Goal: Task Accomplishment & Management: Use online tool/utility

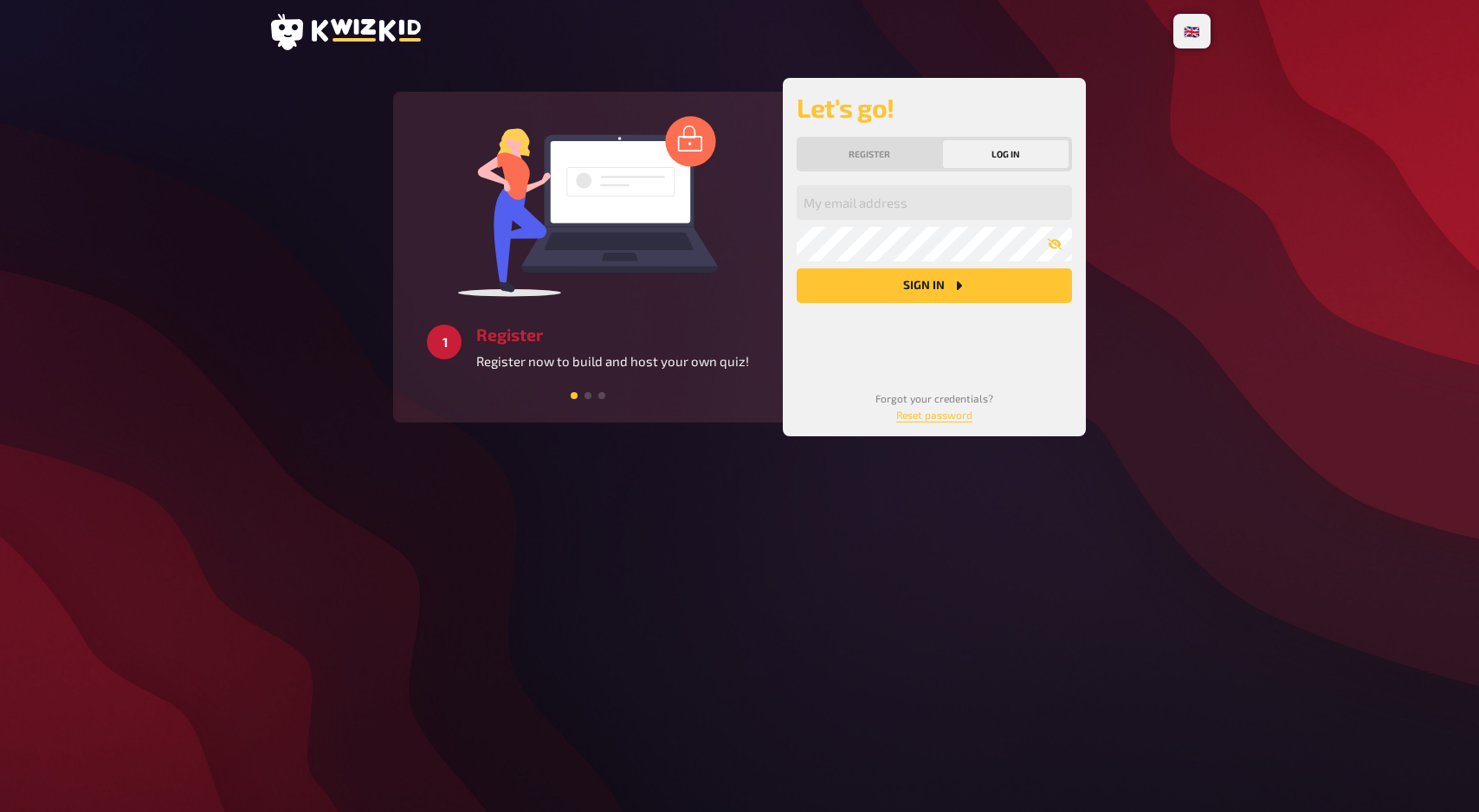
click at [923, 222] on div "My email address My password Sign in" at bounding box center [934, 273] width 275 height 177
click at [933, 206] on input "email" at bounding box center [934, 202] width 275 height 34
type input "[EMAIL_ADDRESS][PERSON_NAME][DOMAIN_NAME]"
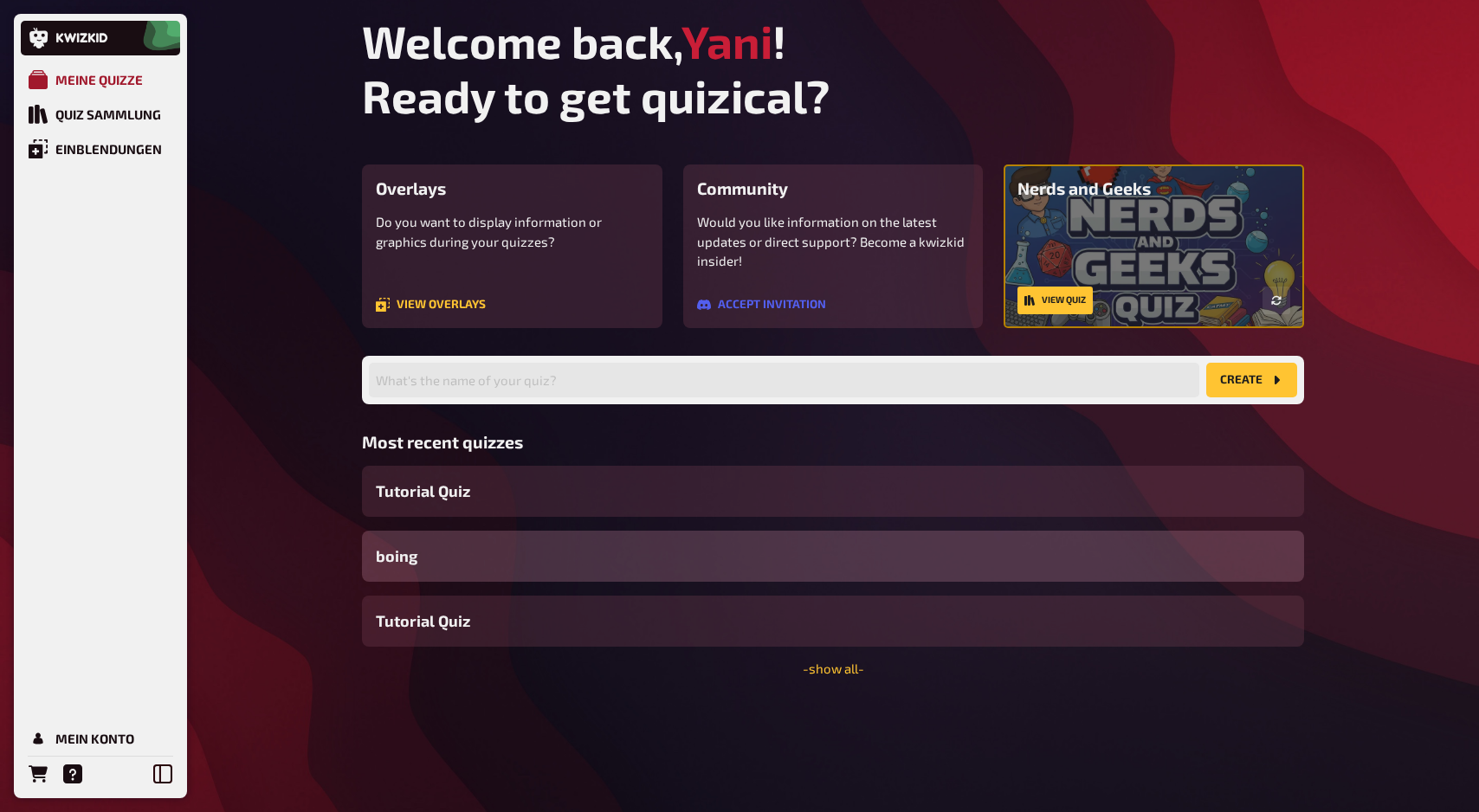
click at [92, 86] on div "Meine Quizze" at bounding box center [100, 80] width 88 height 16
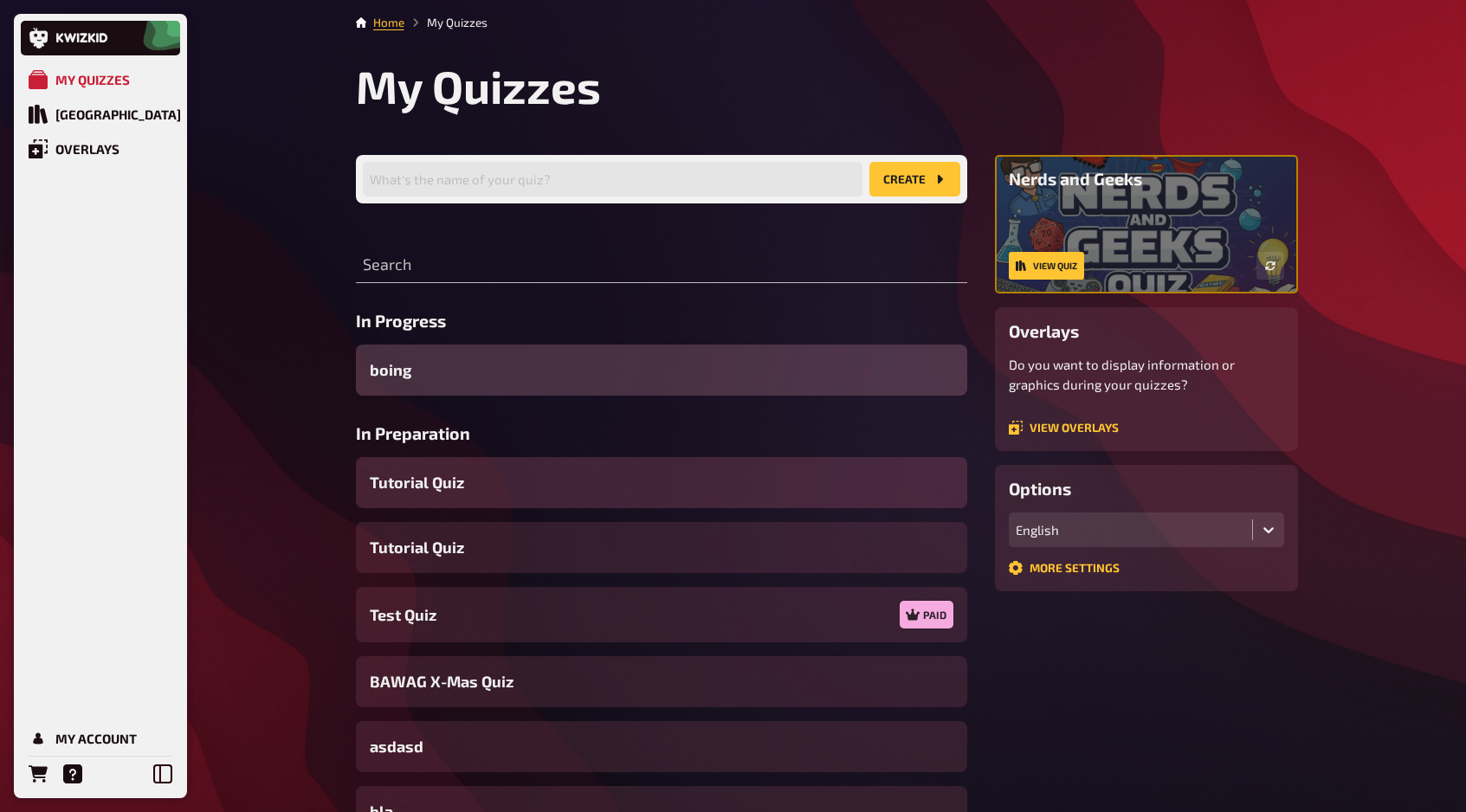
click at [556, 482] on div "Tutorial Quiz" at bounding box center [662, 482] width 611 height 51
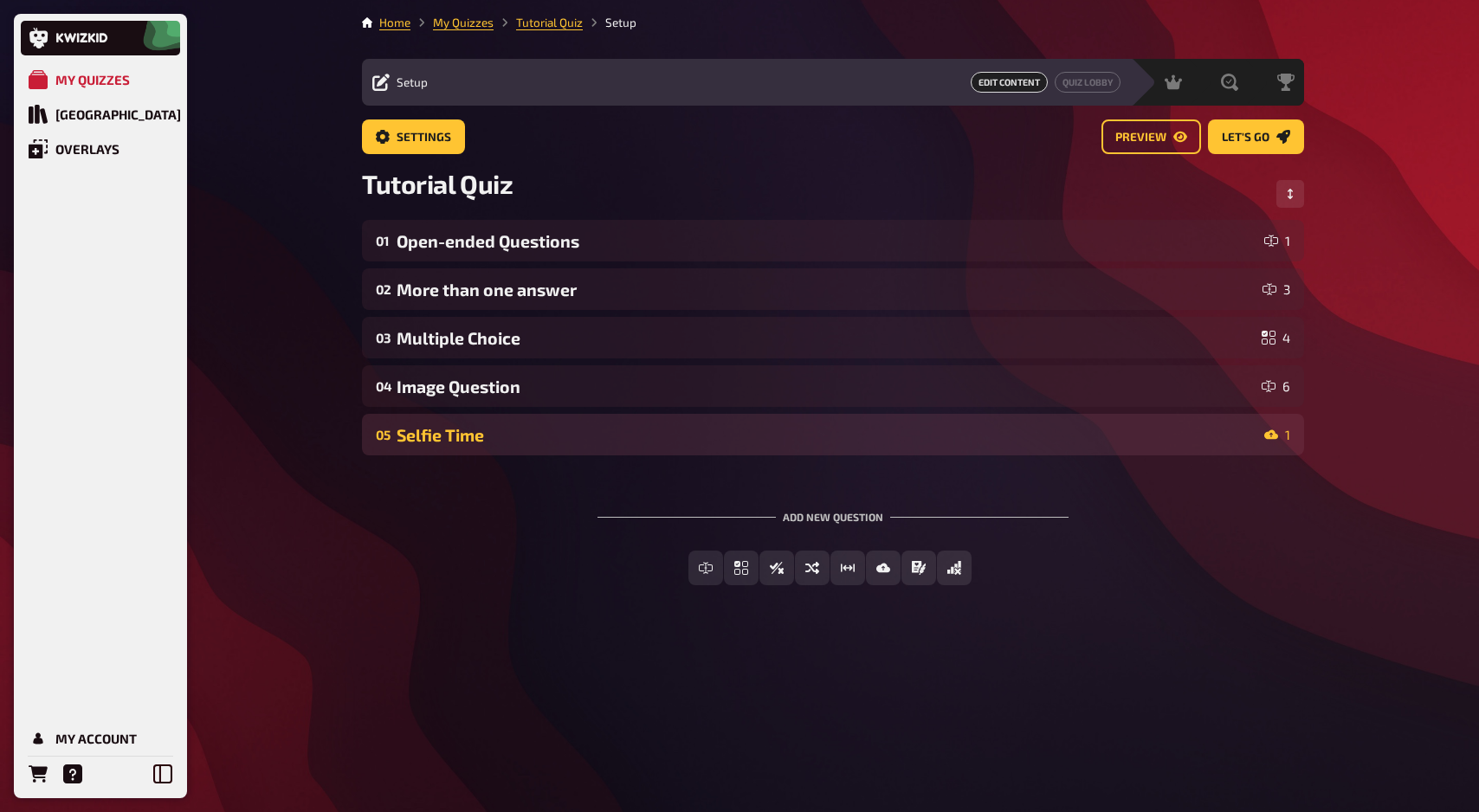
click at [512, 435] on div "Selfie Time" at bounding box center [827, 435] width 861 height 20
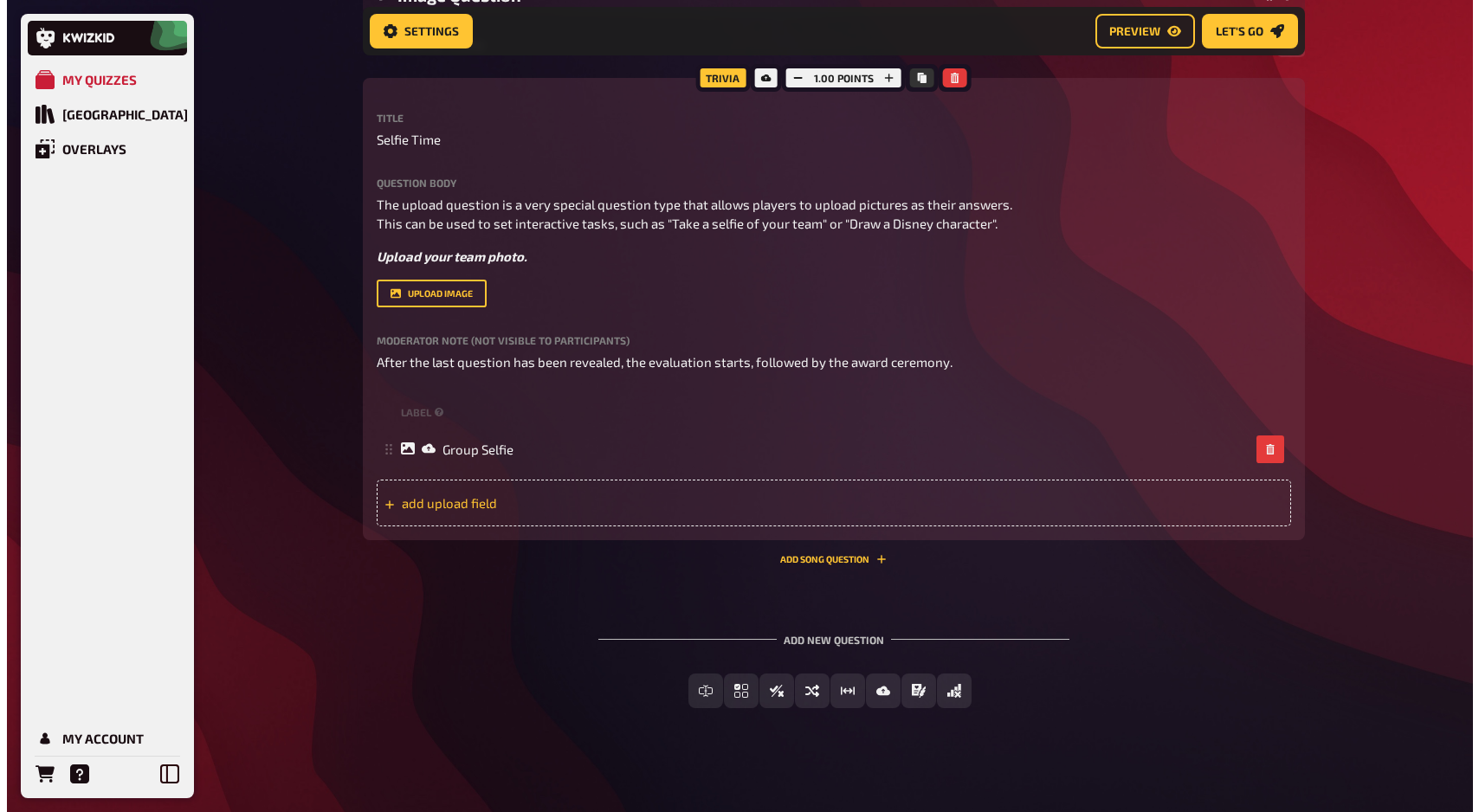
scroll to position [409, 0]
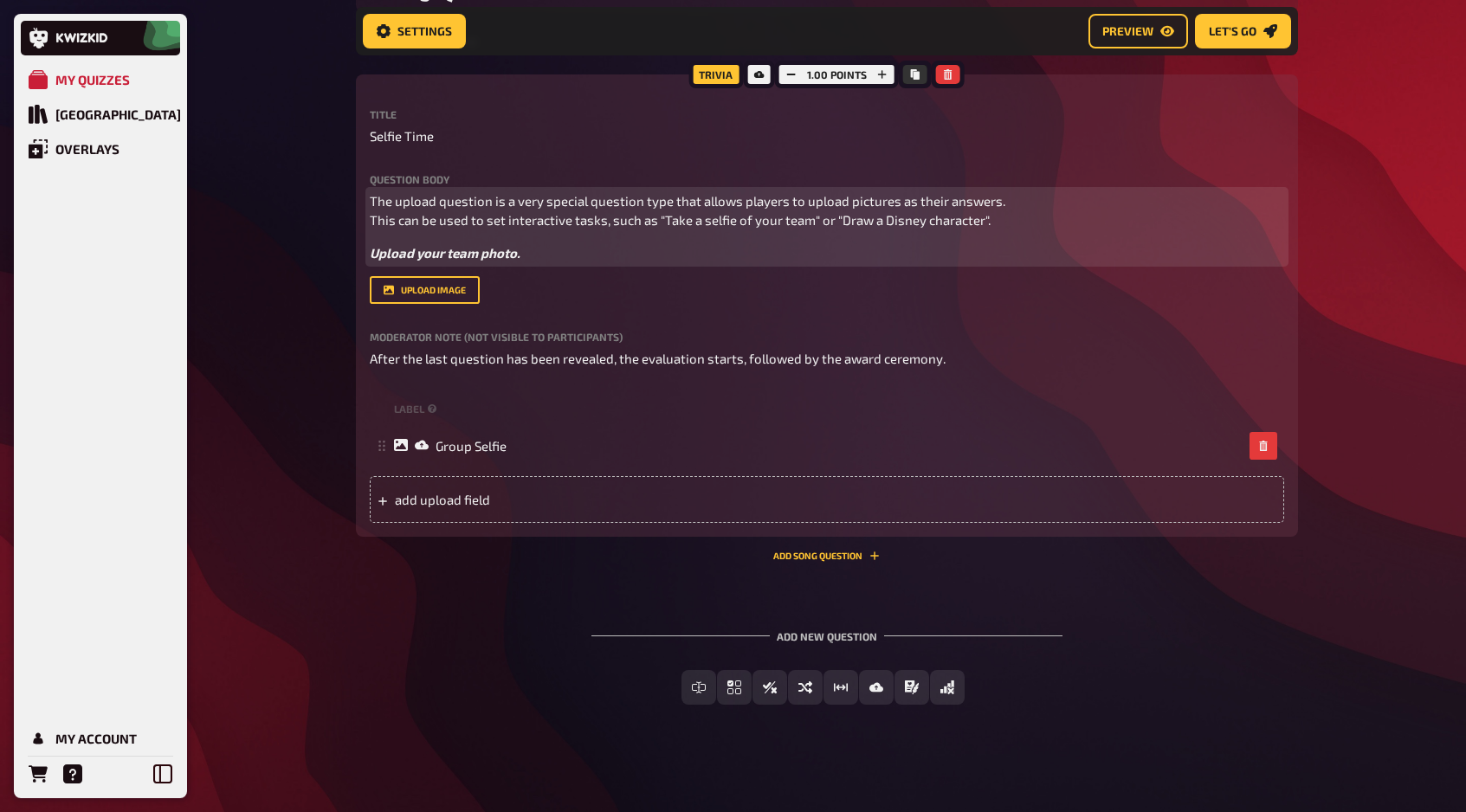
click at [487, 211] on span "The upload question is a very special question type that allows players to uplo…" at bounding box center [687, 211] width 635 height 35
click at [549, 196] on span "The upload question is a very special question type that allows players to uplo…" at bounding box center [687, 211] width 635 height 35
click at [620, 165] on icon "button" at bounding box center [616, 167] width 10 height 8
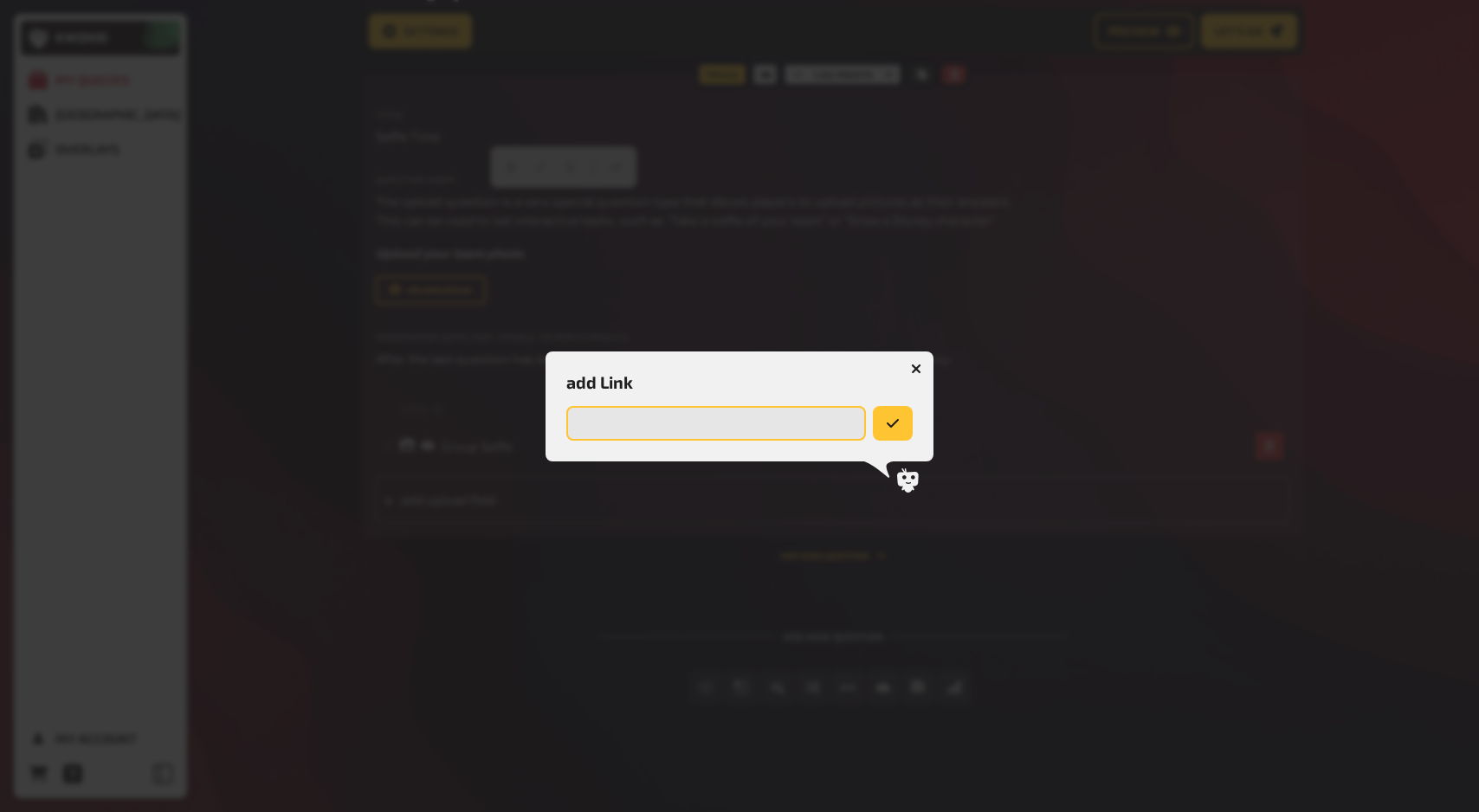
click at [774, 426] on input "url" at bounding box center [716, 423] width 300 height 34
type input "[URL][DOMAIN_NAME]"
click at [902, 426] on button "submit" at bounding box center [893, 423] width 38 height 34
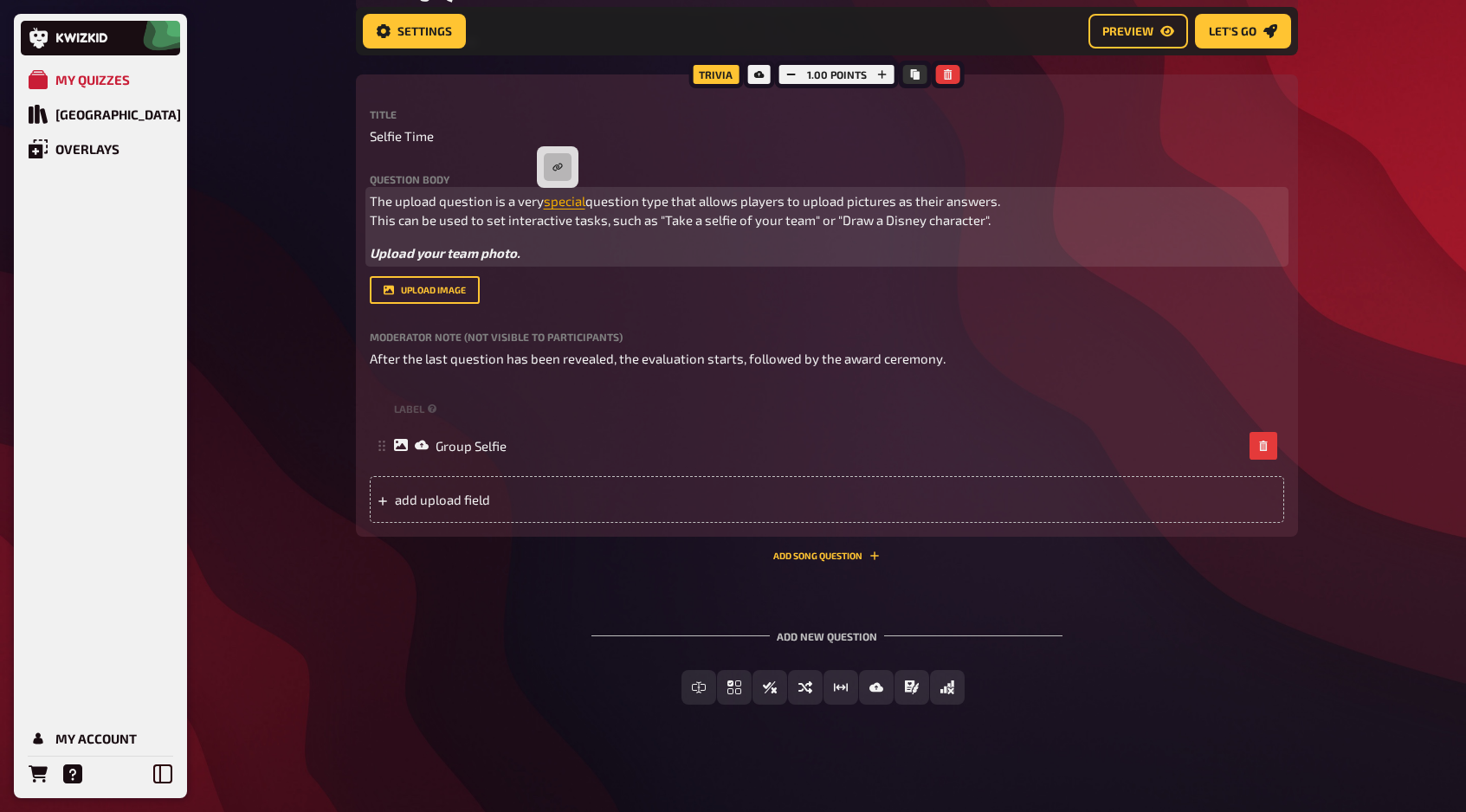
click at [558, 201] on span "special" at bounding box center [564, 201] width 42 height 16
click at [557, 167] on icon "button" at bounding box center [557, 167] width 11 height 11
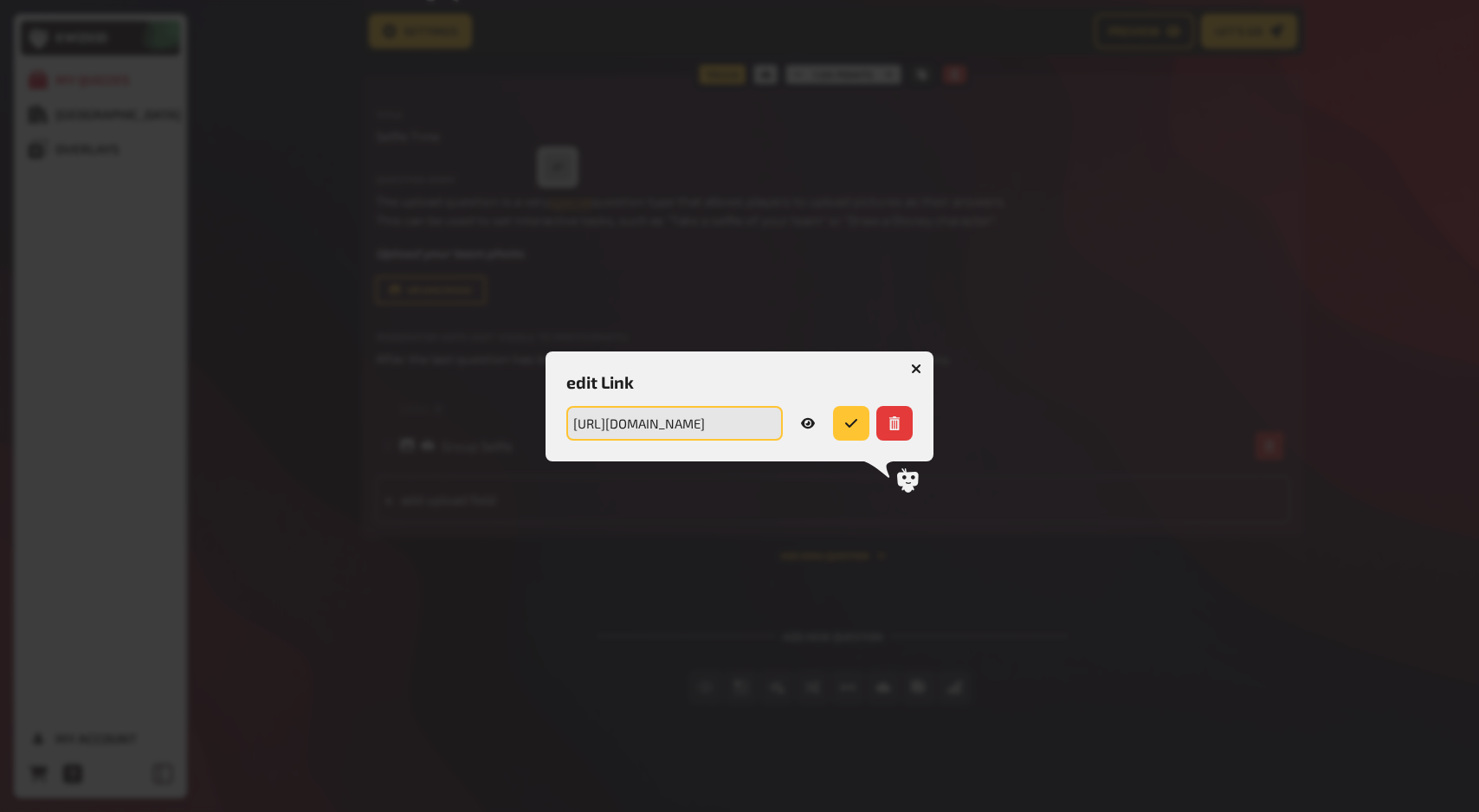
click at [774, 428] on input "[URL][DOMAIN_NAME]" at bounding box center [675, 423] width 217 height 34
type input "[URL][DOMAIN_NAME]"
click at [855, 425] on icon "submit" at bounding box center [848, 424] width 14 height 14
